Goal: Task Accomplishment & Management: Use online tool/utility

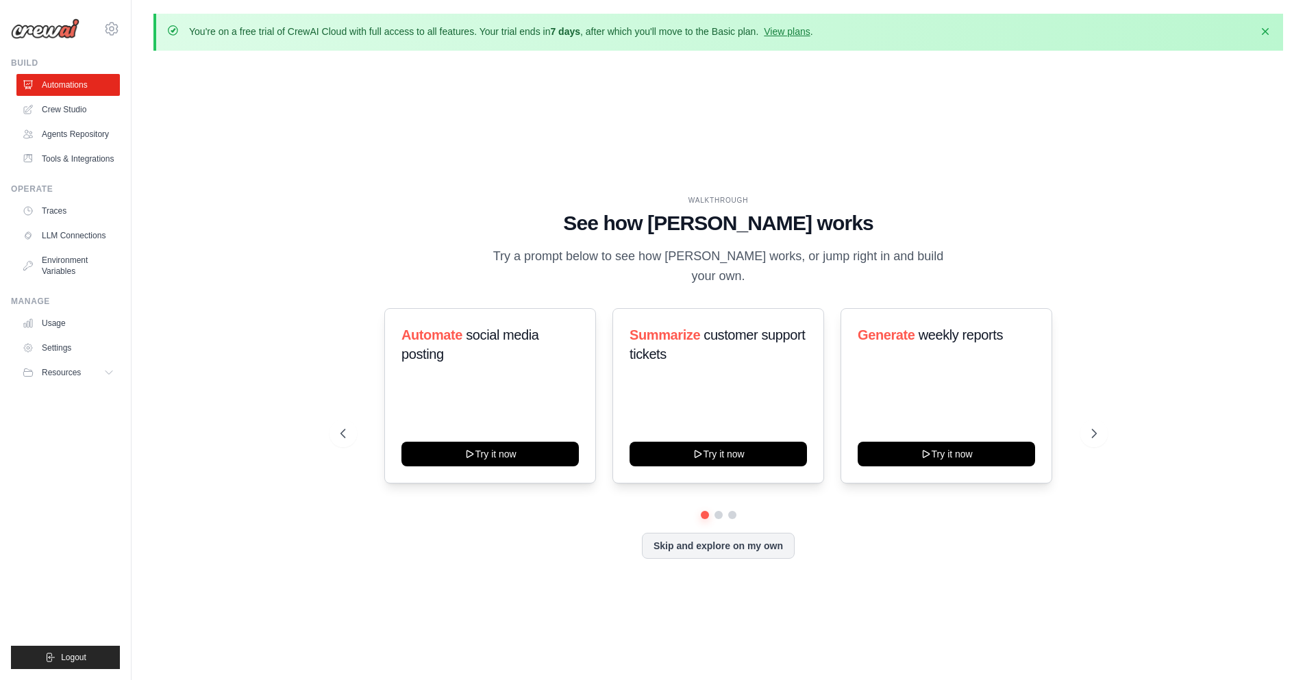
click at [35, 29] on img at bounding box center [45, 28] width 68 height 21
click at [79, 164] on link "Tools & Integrations" at bounding box center [69, 159] width 103 height 22
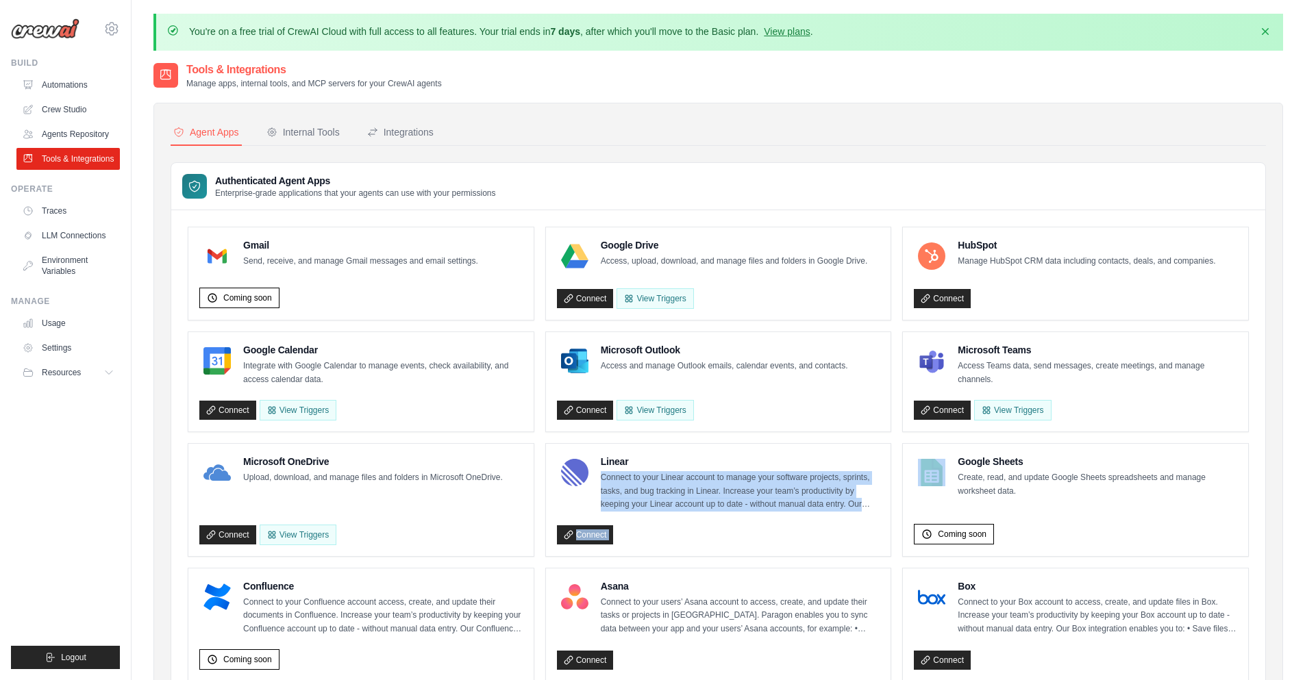
drag, startPoint x: 744, startPoint y: 469, endPoint x: 1314, endPoint y: 448, distance: 570.2
click at [1304, 448] on html "[PERSON_NAME][EMAIL_ADDRESS] Settings Build Automations" at bounding box center [652, 682] width 1305 height 1364
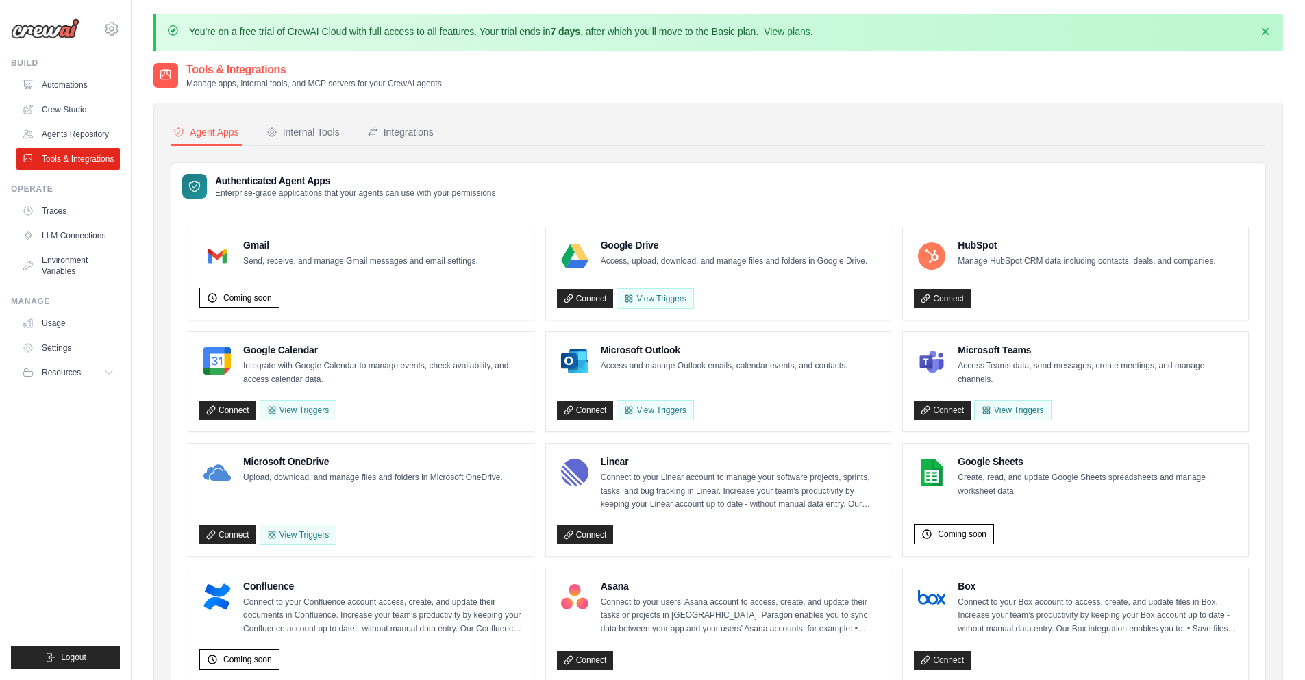
click at [640, 165] on div "Authenticated Agent Apps Enterprise-grade applications that your agents can use…" at bounding box center [718, 186] width 1094 height 47
click at [86, 127] on link "Agents Repository" at bounding box center [69, 134] width 103 height 22
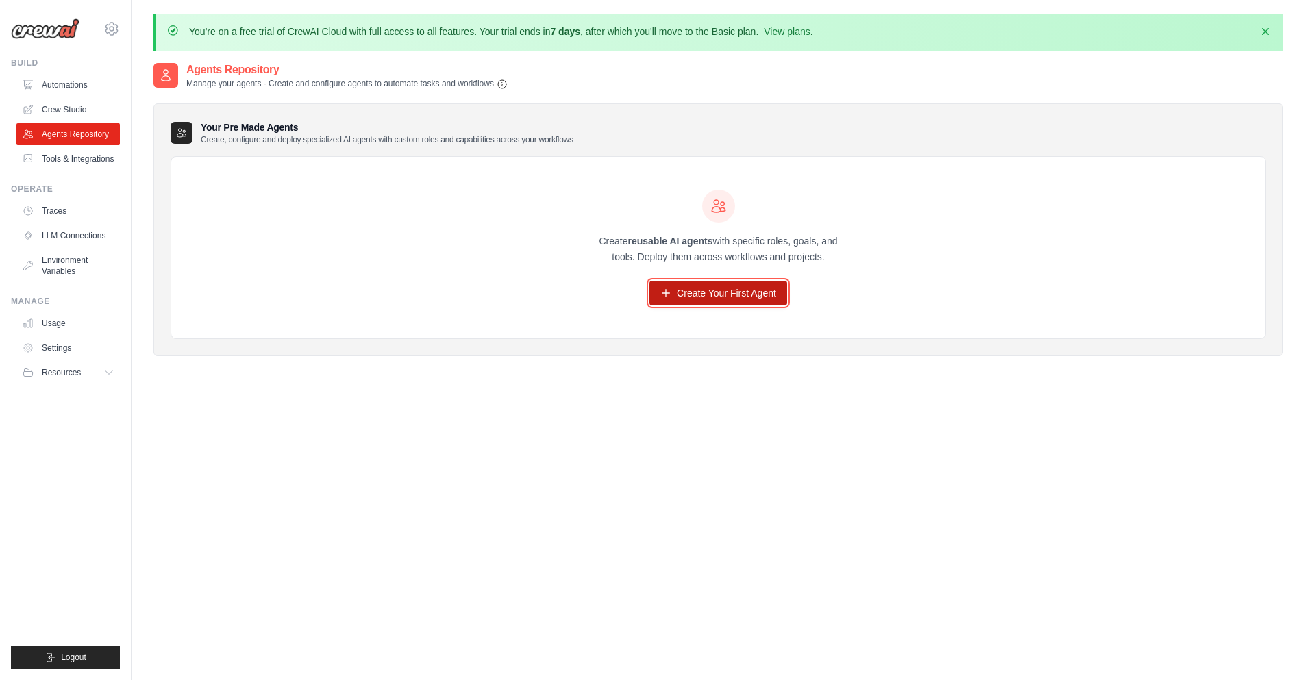
click at [685, 301] on link "Create Your First Agent" at bounding box center [718, 293] width 138 height 25
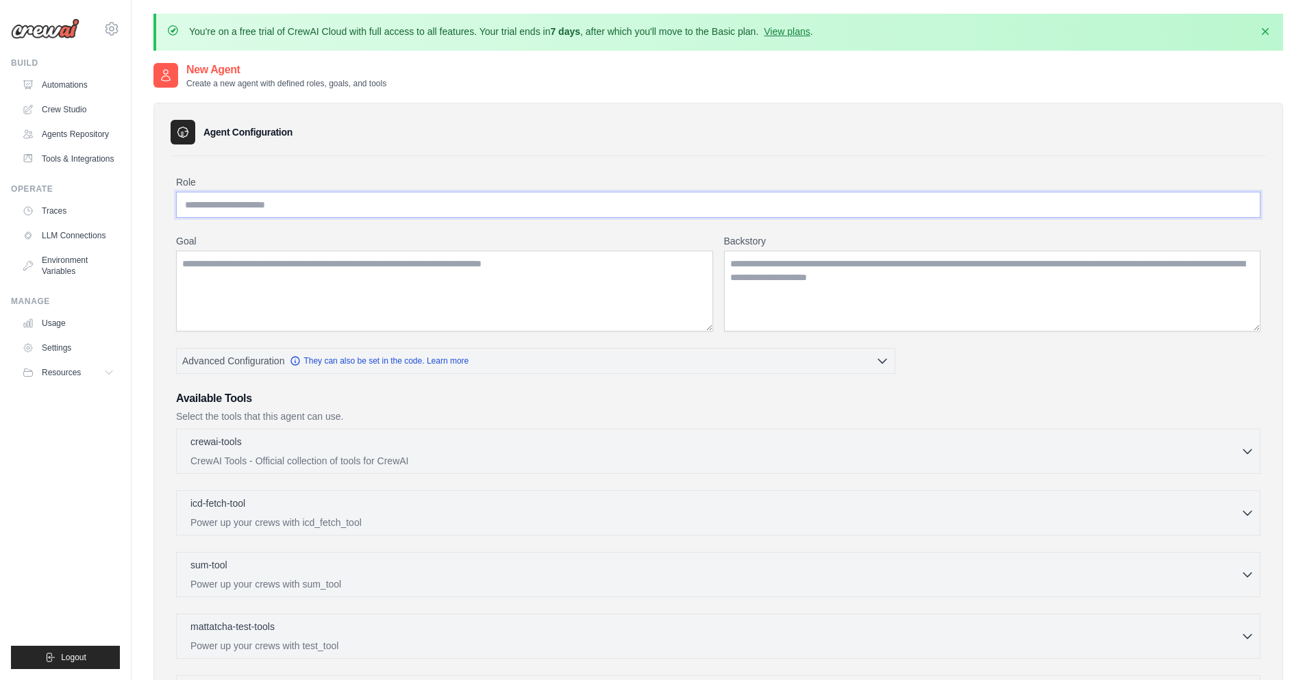
click at [244, 205] on input "Role" at bounding box center [718, 205] width 1084 height 26
click at [257, 288] on textarea "Goal" at bounding box center [444, 291] width 537 height 81
click at [796, 275] on textarea "Backstory" at bounding box center [992, 291] width 537 height 81
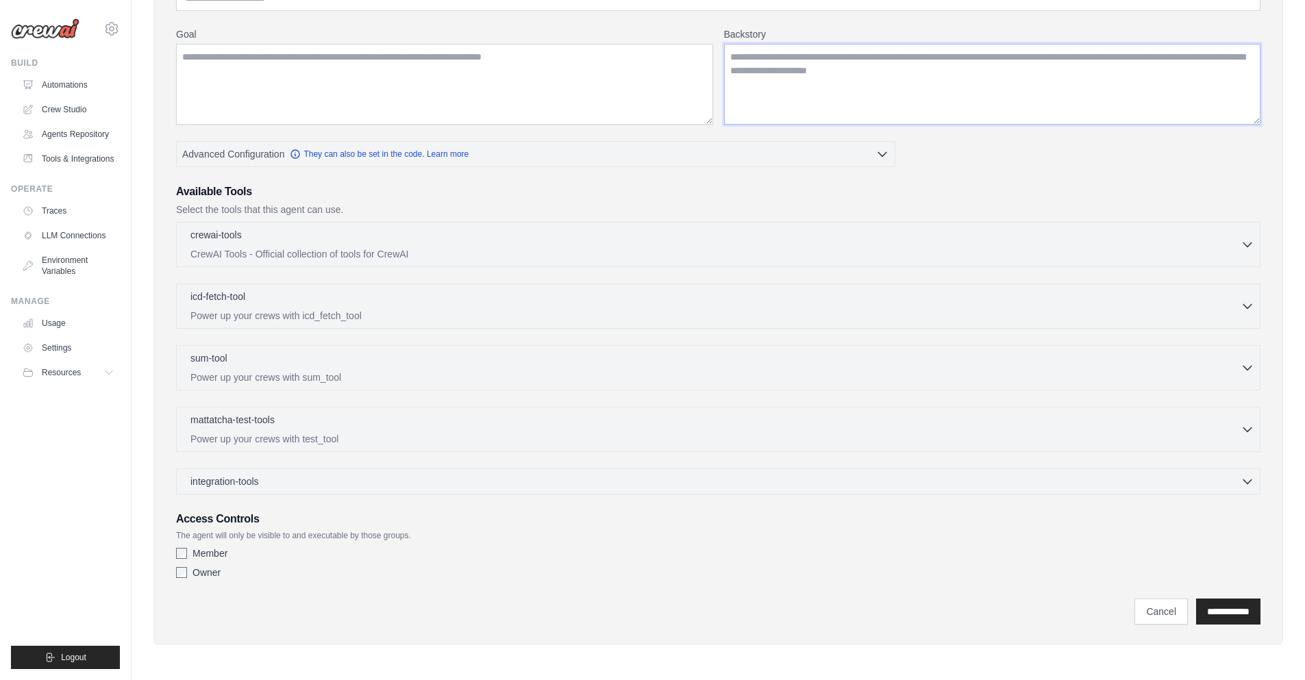
scroll to position [205, 0]
click at [412, 247] on div "crewai-tools 0 selected CrewAI Tools - Official collection of tools for CrewAI" at bounding box center [715, 245] width 1050 height 33
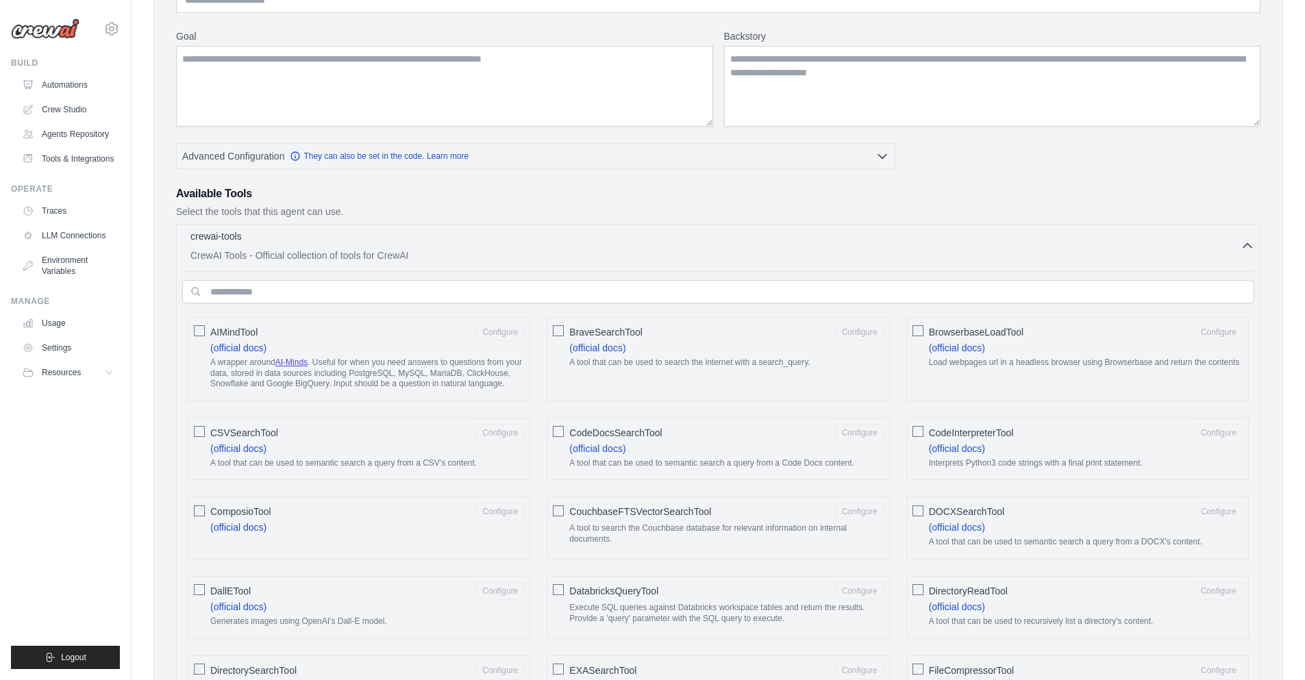
click at [1248, 244] on icon "button" at bounding box center [1247, 246] width 8 height 4
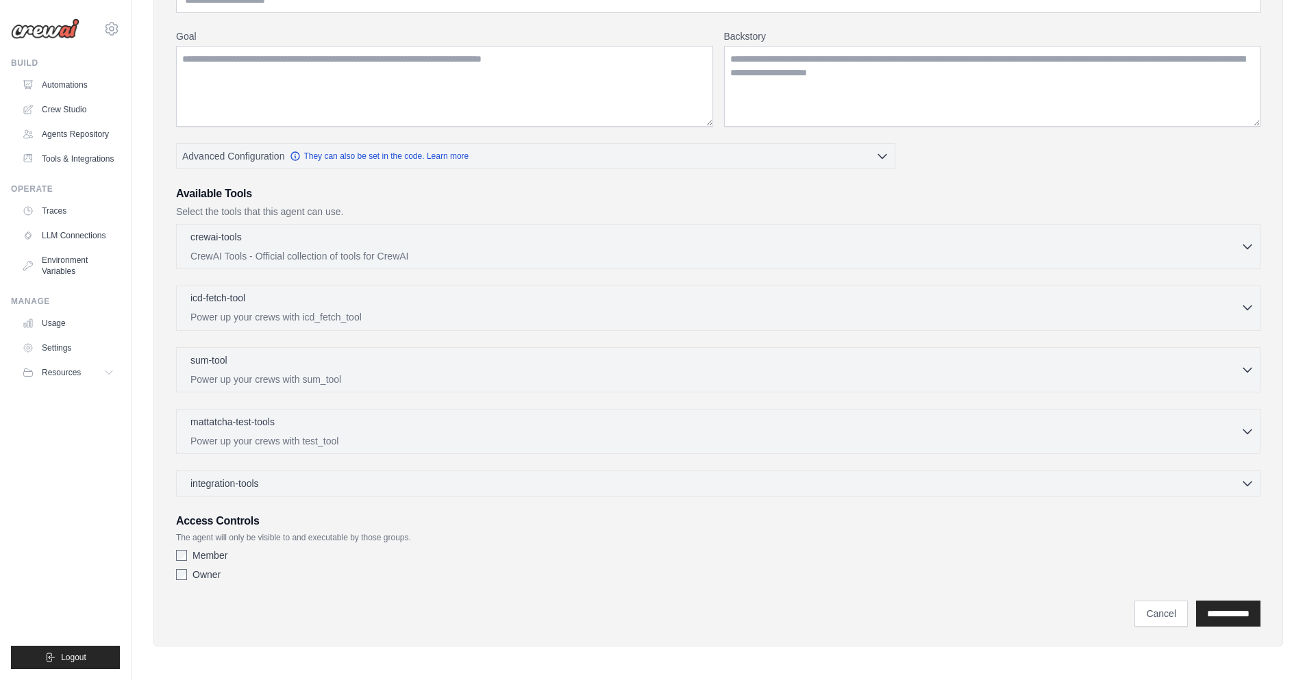
click at [276, 312] on p "Power up your crews with icd_fetch_tool" at bounding box center [715, 317] width 1050 height 14
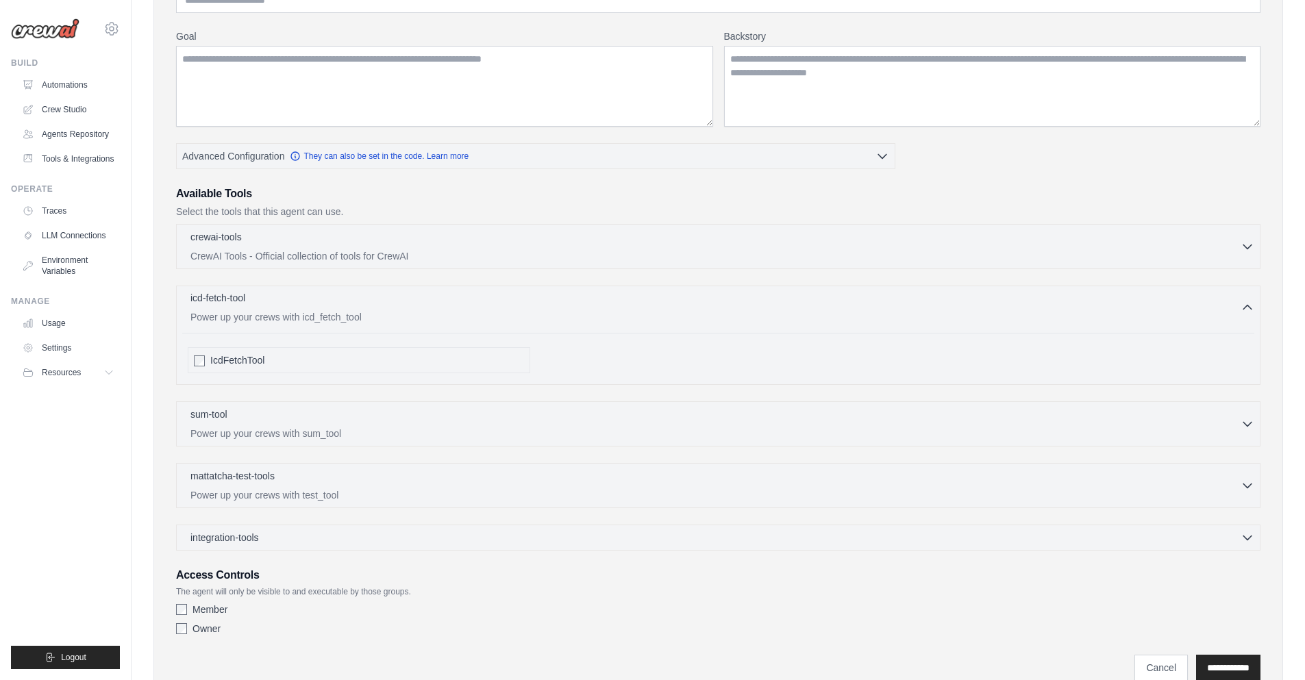
click at [276, 312] on p "Power up your crews with icd_fetch_tool" at bounding box center [715, 317] width 1050 height 14
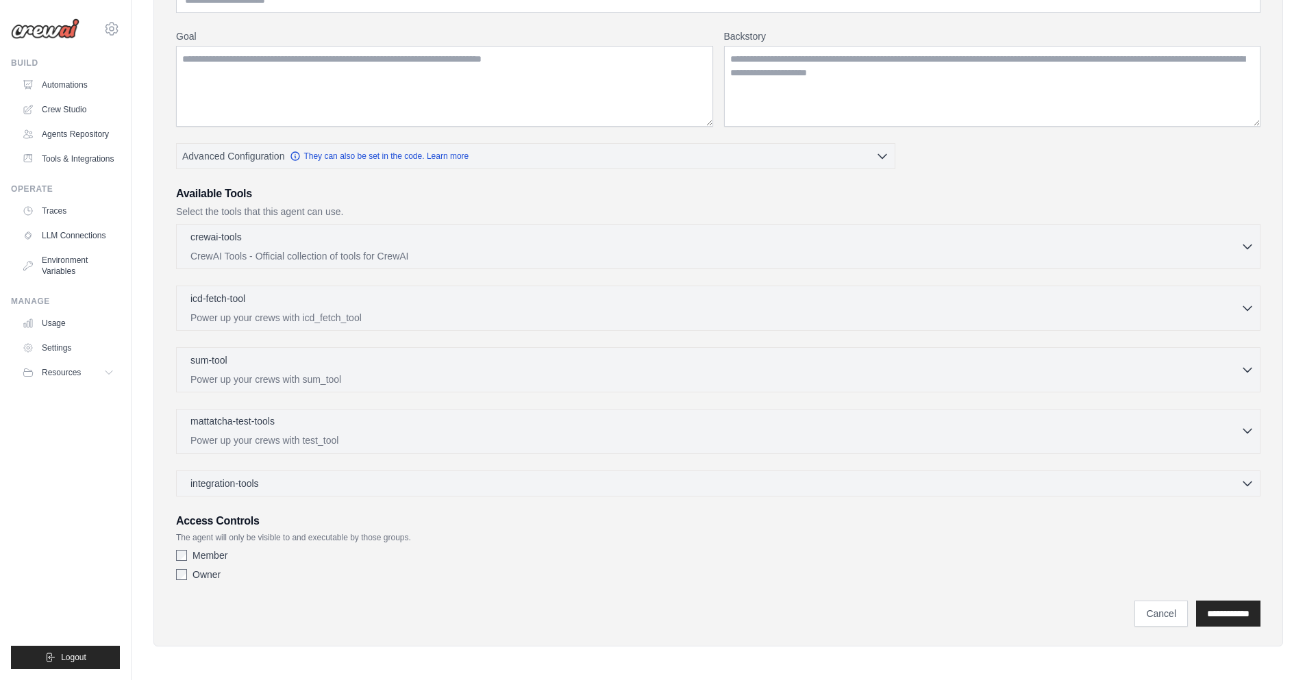
scroll to position [207, 0]
click at [238, 476] on span "integration-tools" at bounding box center [224, 481] width 68 height 14
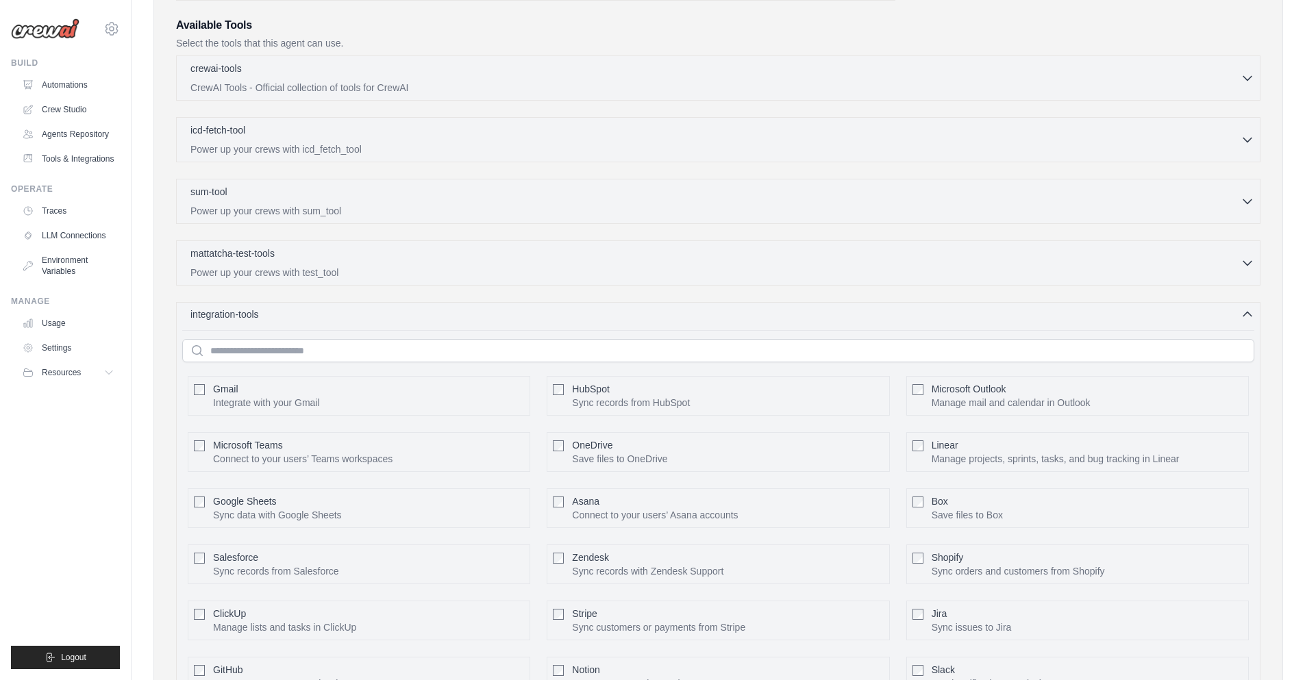
scroll to position [488, 0]
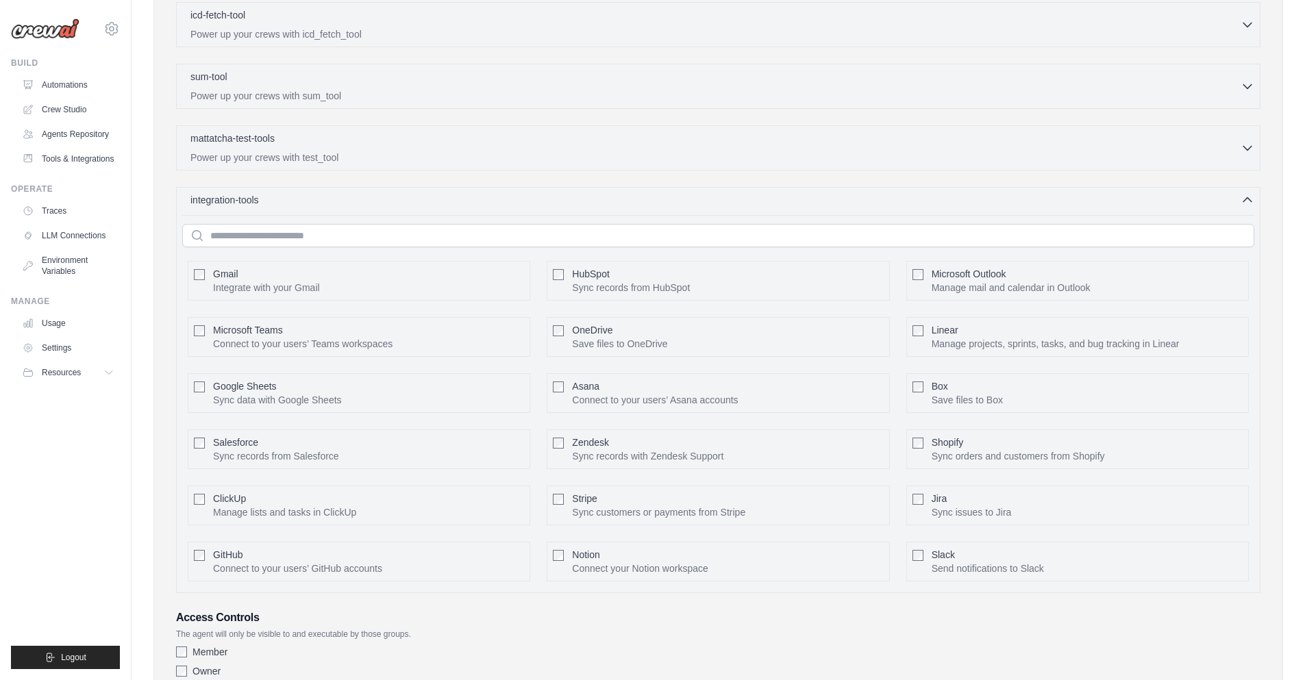
click at [300, 190] on div "integration-tools 0 selected Gmail HubSpot Microsoft Teams" at bounding box center [718, 390] width 1084 height 406
click at [268, 208] on div "integration-tools 0 selected Gmail HubSpot Microsoft Teams" at bounding box center [718, 390] width 1084 height 406
click at [1254, 197] on div "integration-tools 0 selected Gmail HubSpot Microsoft Teams" at bounding box center [718, 390] width 1084 height 406
click at [1246, 200] on icon "button" at bounding box center [1247, 199] width 14 height 14
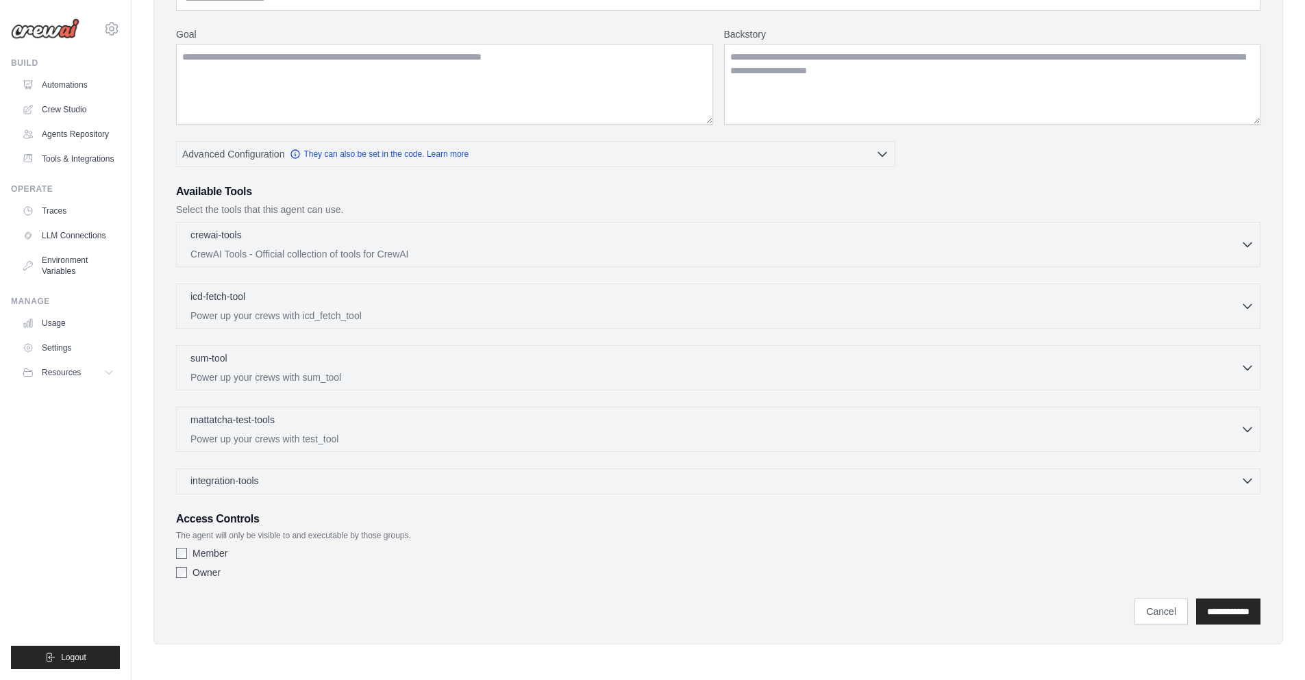
scroll to position [207, 0]
click at [295, 250] on p "CrewAI Tools - Official collection of tools for CrewAI" at bounding box center [715, 254] width 1050 height 14
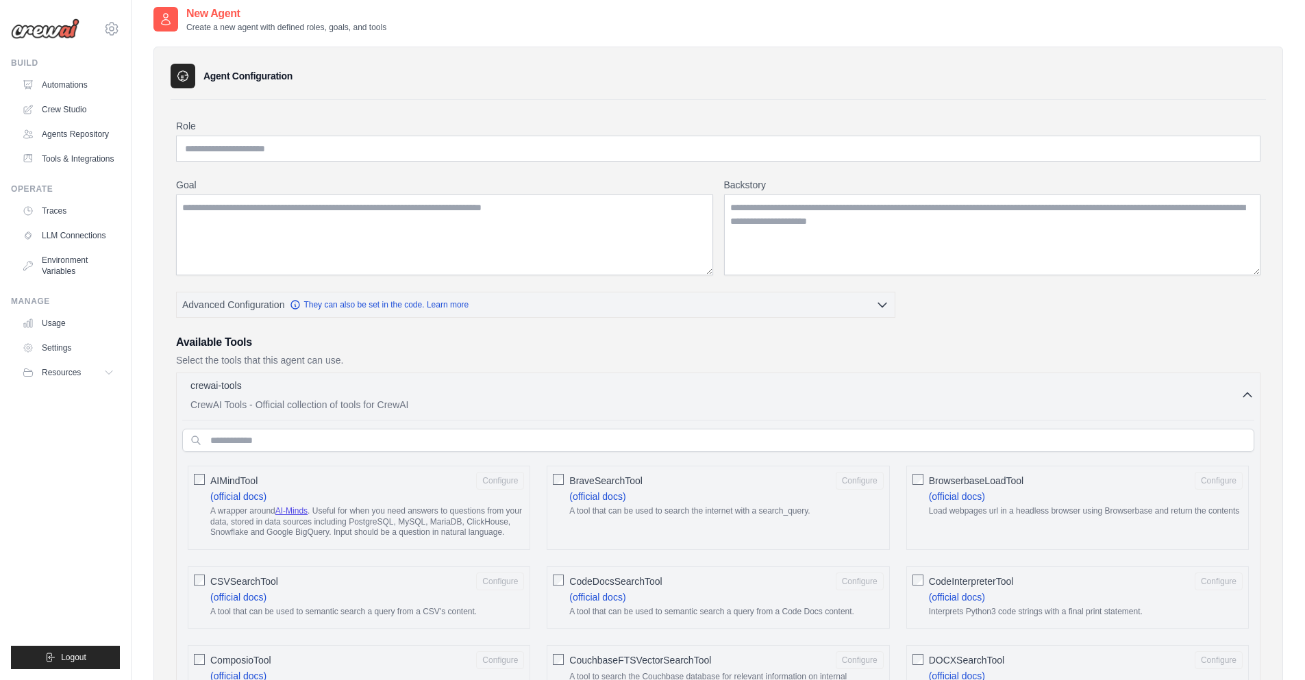
scroll to position [0, 0]
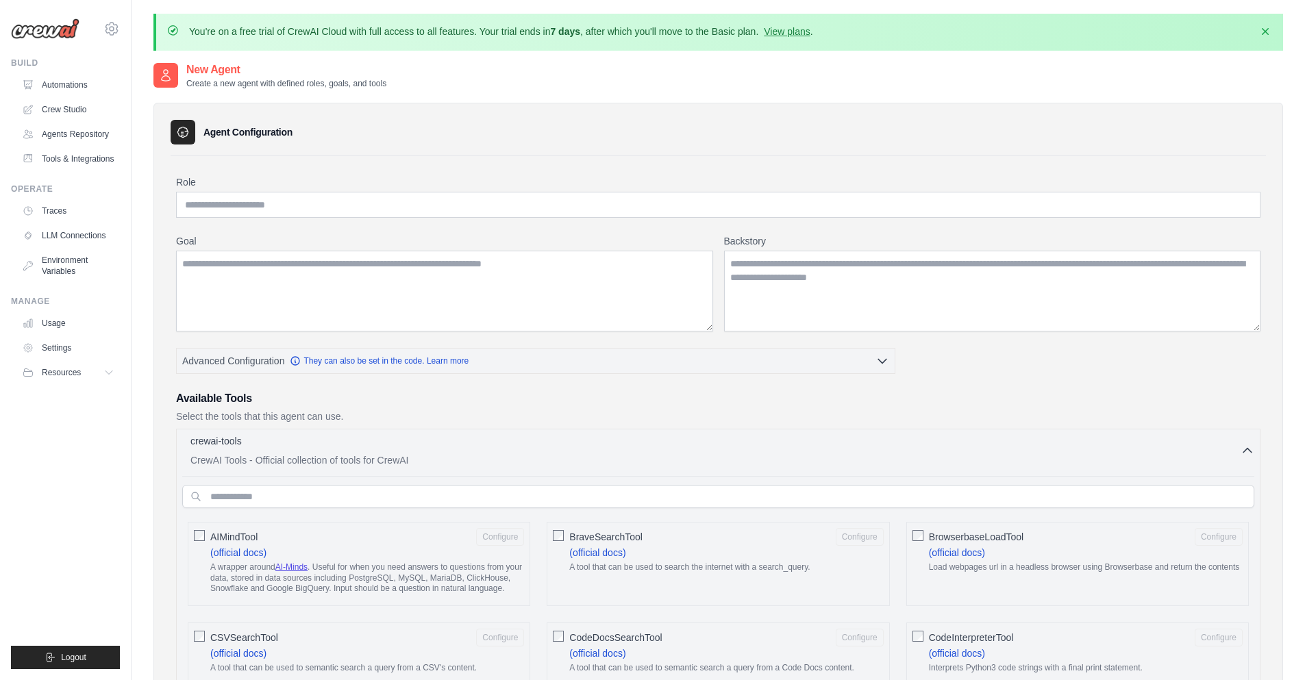
click at [1243, 451] on icon "button" at bounding box center [1247, 451] width 14 height 14
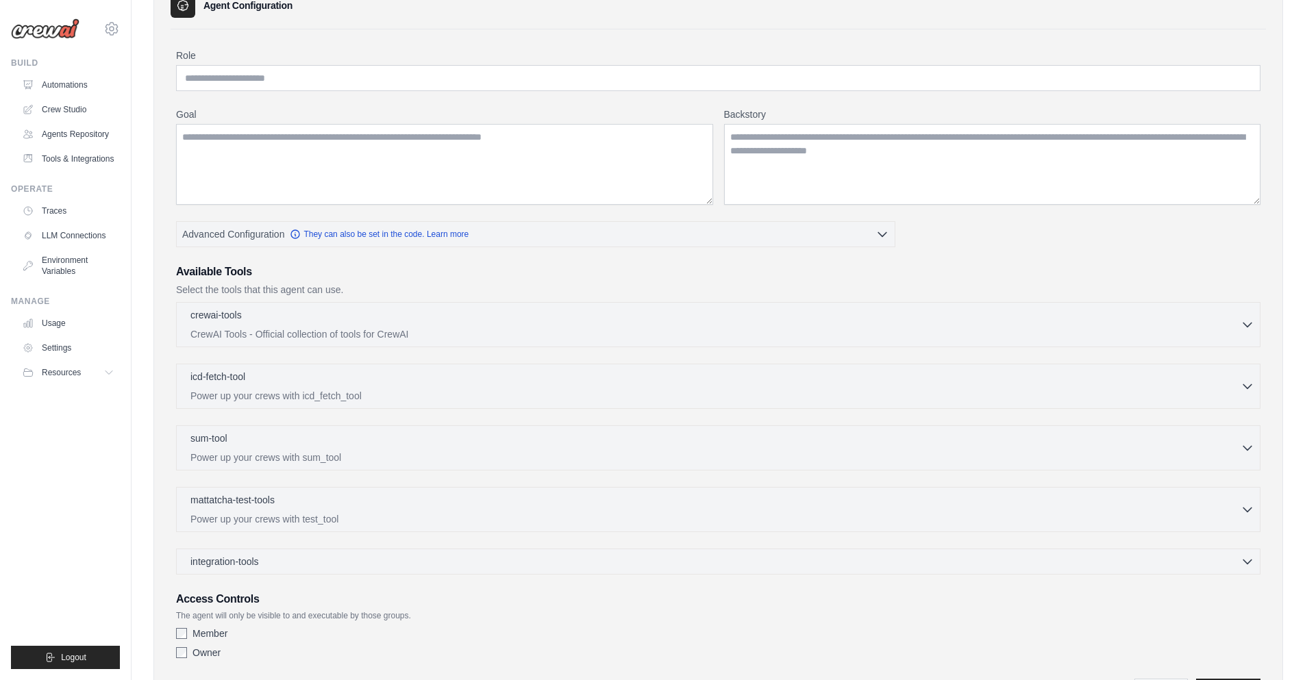
scroll to position [207, 0]
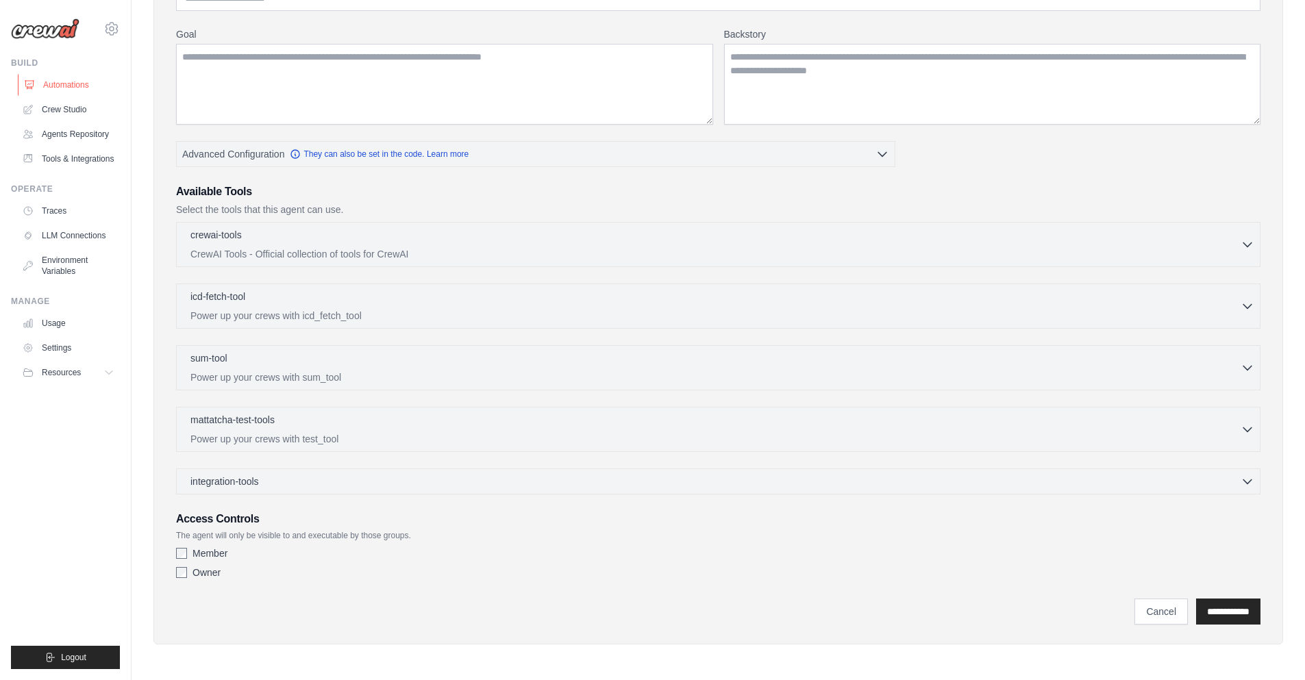
click at [69, 89] on link "Automations" at bounding box center [69, 85] width 103 height 22
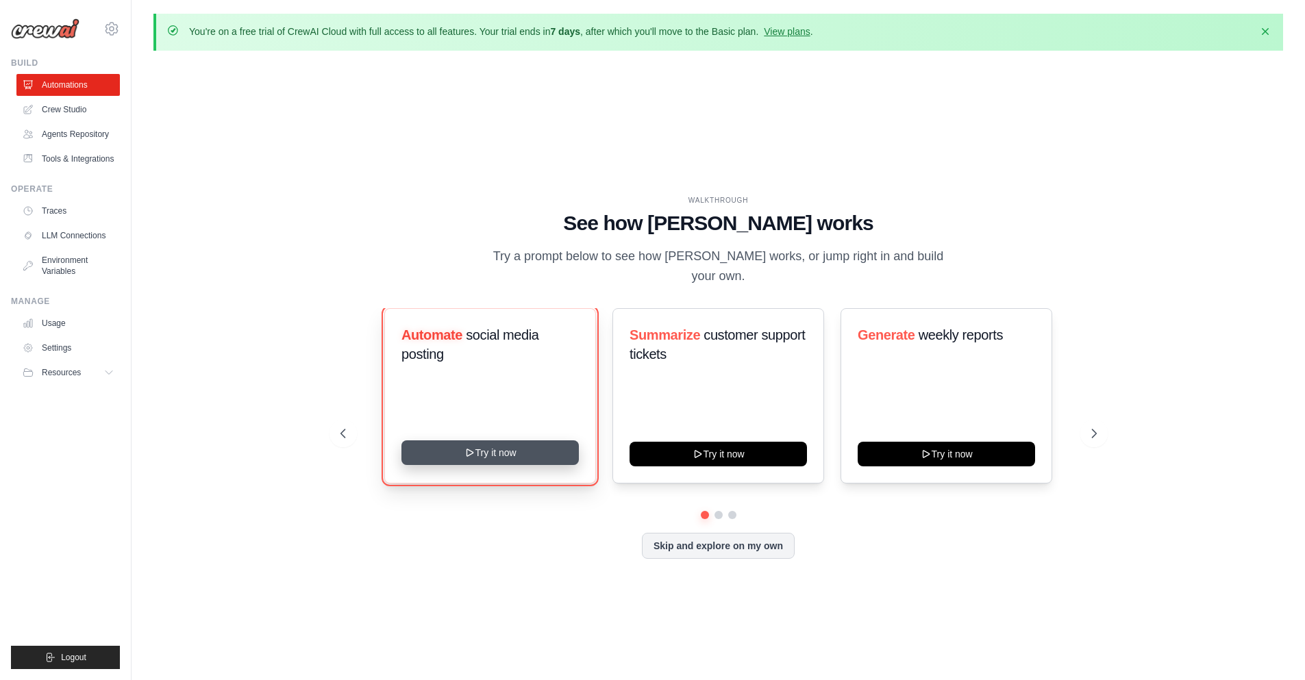
click at [452, 440] on button "Try it now" at bounding box center [489, 452] width 177 height 25
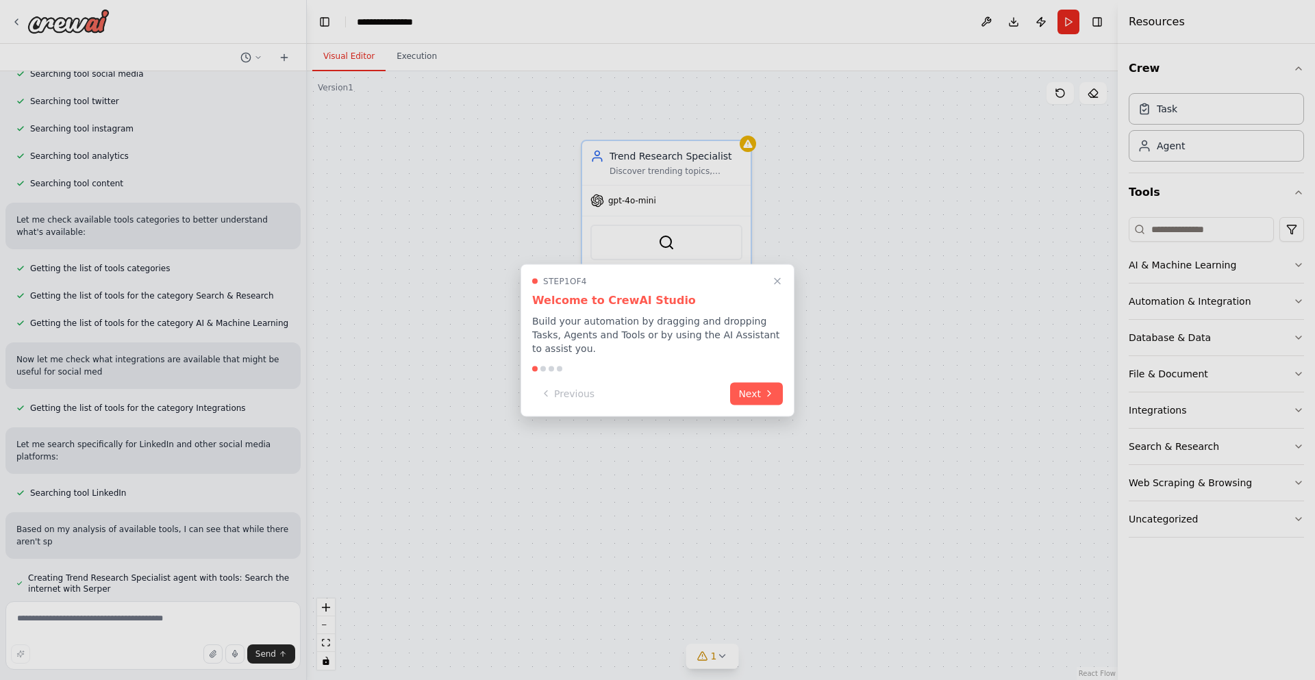
scroll to position [273, 0]
